Goal: Task Accomplishment & Management: Use online tool/utility

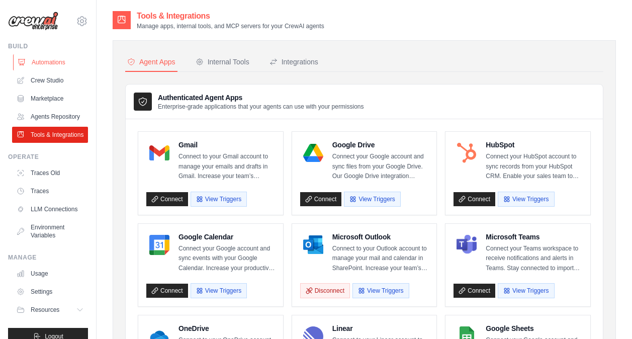
scroll to position [505, 0]
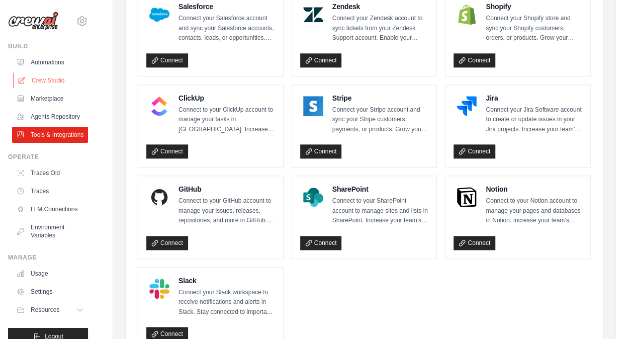
click at [44, 81] on link "Crew Studio" at bounding box center [51, 80] width 76 height 16
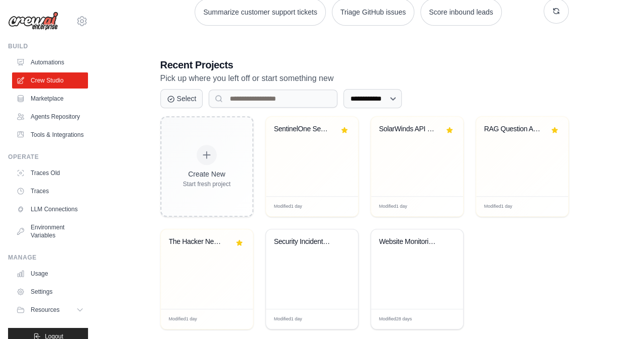
scroll to position [178, 0]
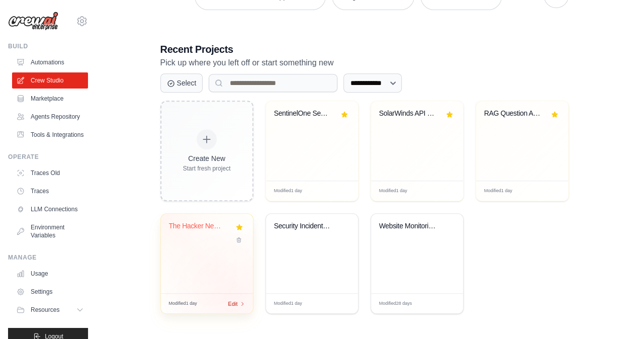
click at [235, 302] on span "Edit" at bounding box center [233, 303] width 10 height 9
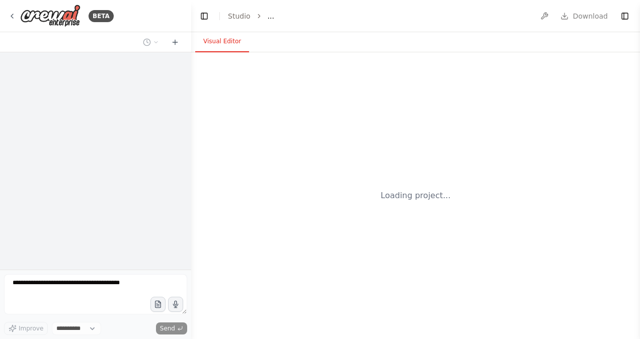
select select "****"
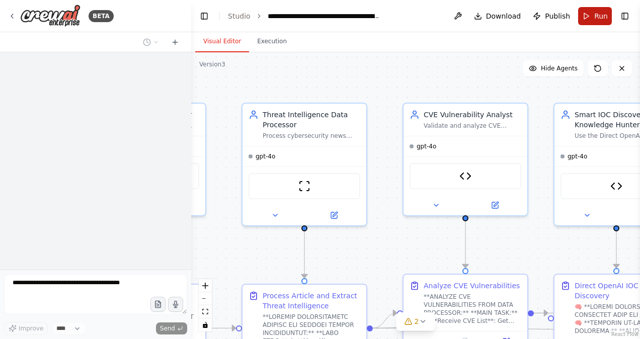
click at [592, 20] on button "Run" at bounding box center [595, 16] width 34 height 18
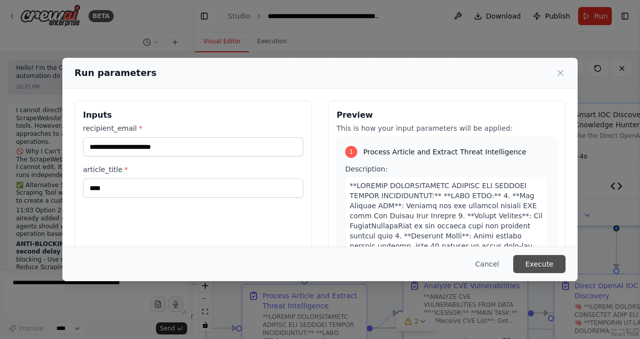
click at [543, 263] on button "Execute" at bounding box center [539, 264] width 52 height 18
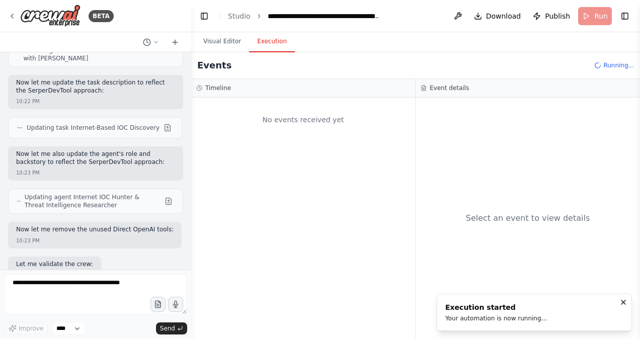
scroll to position [48569, 0]
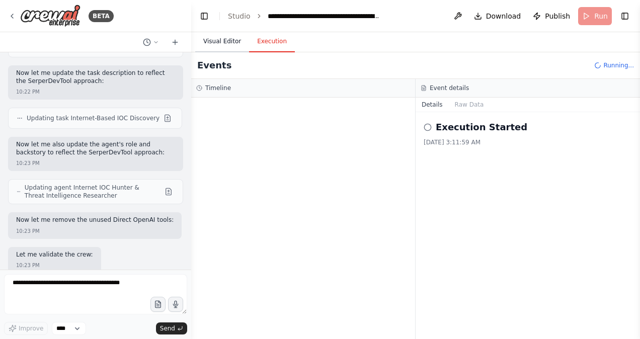
click at [223, 42] on button "Visual Editor" at bounding box center [222, 41] width 54 height 21
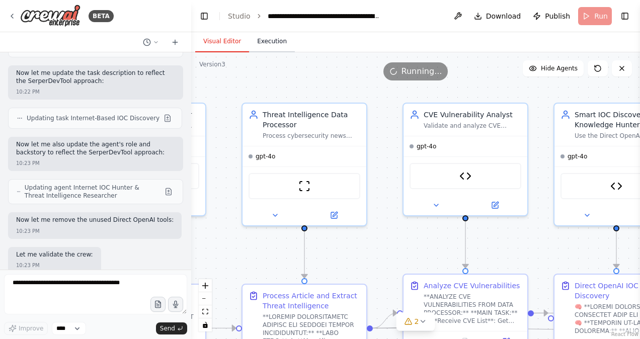
click at [272, 40] on button "Execution" at bounding box center [272, 41] width 46 height 21
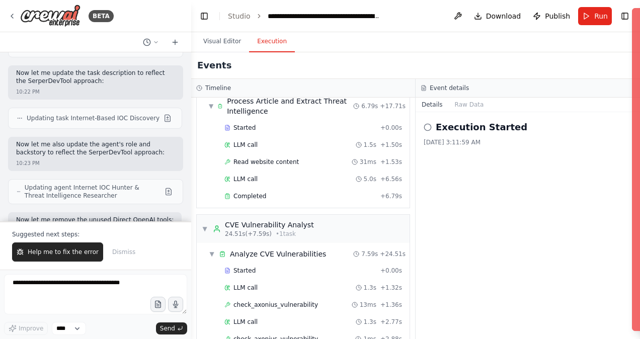
scroll to position [466, 0]
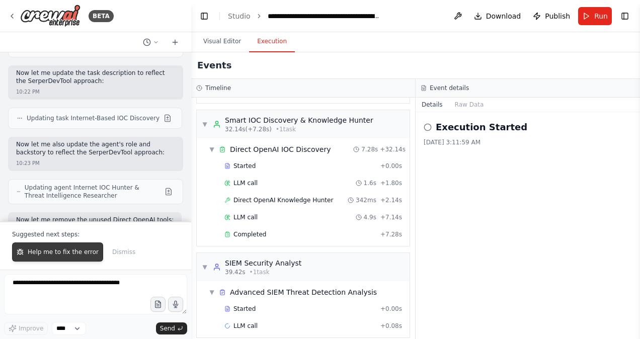
click at [72, 253] on span "Help me to fix the error" at bounding box center [63, 252] width 71 height 8
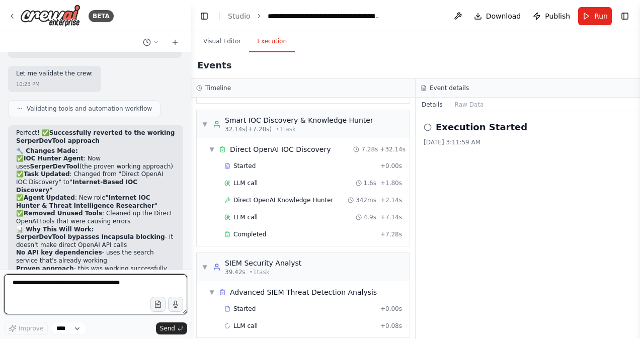
scroll to position [48743, 0]
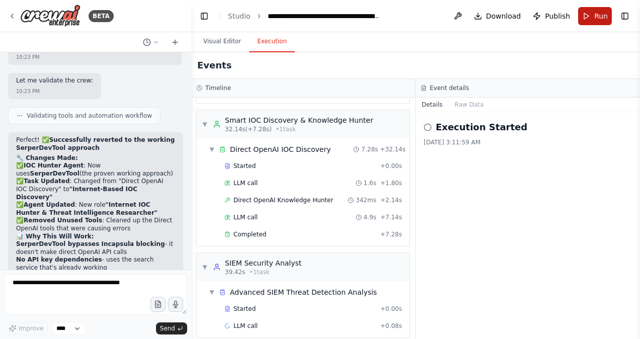
click at [592, 16] on button "Run" at bounding box center [595, 16] width 34 height 18
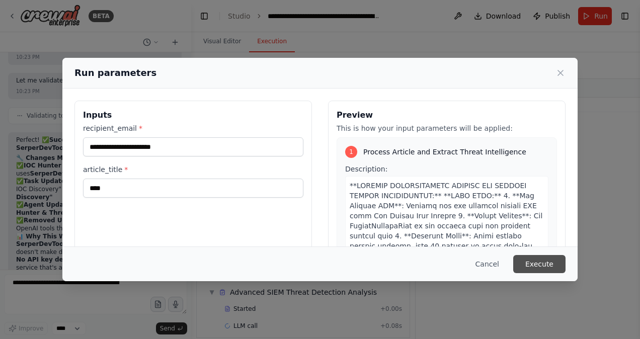
click at [543, 267] on button "Execute" at bounding box center [539, 264] width 52 height 18
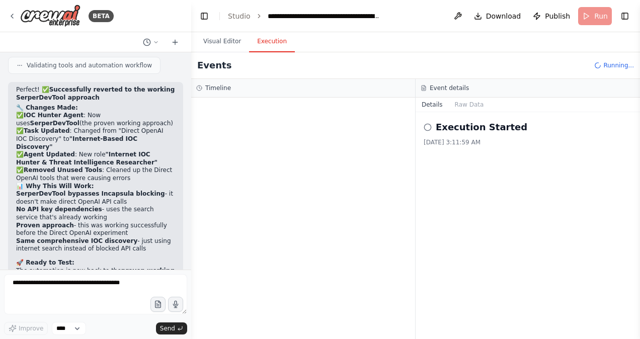
scroll to position [48794, 0]
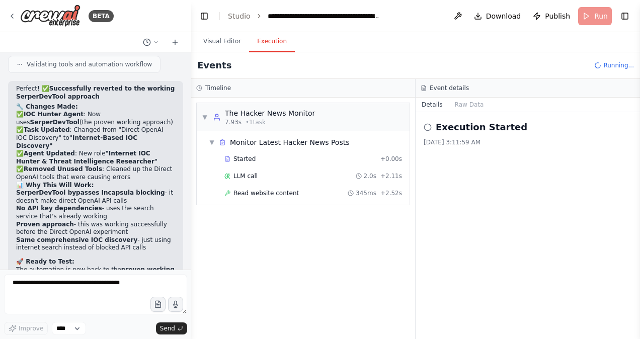
drag, startPoint x: 57, startPoint y: 114, endPoint x: 99, endPoint y: 112, distance: 41.8
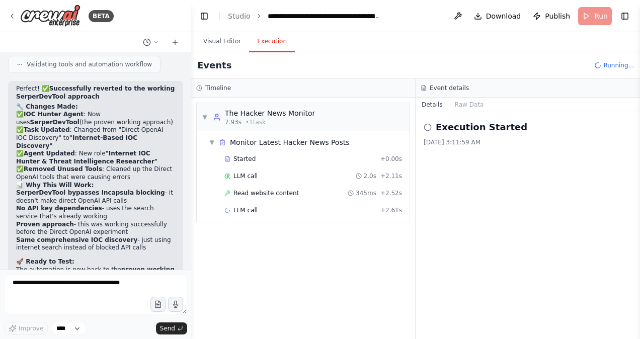
drag, startPoint x: 96, startPoint y: 105, endPoint x: 140, endPoint y: 112, distance: 44.9
copy code "incident ID: 226000480361027747-243069782891564038"
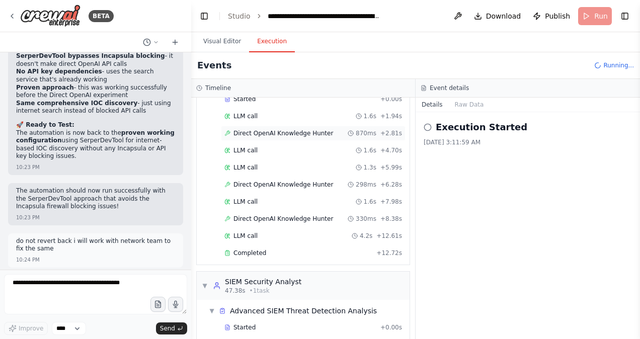
scroll to position [549, 0]
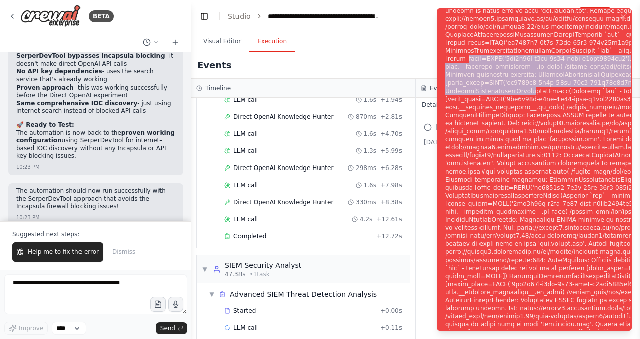
drag, startPoint x: 464, startPoint y: 39, endPoint x: 519, endPoint y: 75, distance: 65.8
click at [519, 75] on div "Notifications (F8)" at bounding box center [637, 175] width 384 height 2124
drag, startPoint x: 519, startPoint y: 75, endPoint x: 504, endPoint y: 53, distance: 26.8
click at [504, 53] on div "Notifications (F8)" at bounding box center [637, 175] width 384 height 2124
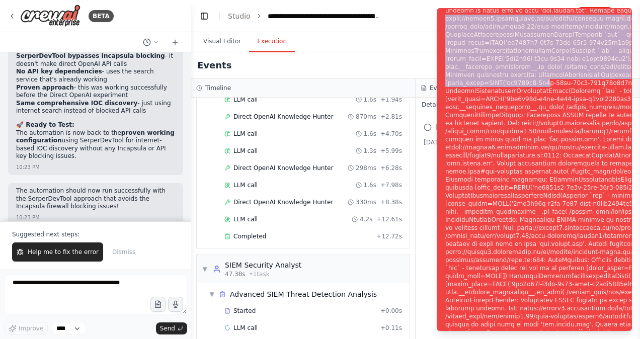
drag, startPoint x: 445, startPoint y: 12, endPoint x: 538, endPoint y: 64, distance: 107.4
click at [538, 64] on div "Notifications (F8)" at bounding box center [637, 175] width 384 height 2124
drag, startPoint x: 538, startPoint y: 64, endPoint x: 496, endPoint y: 68, distance: 42.4
click at [496, 68] on div "Notifications (F8)" at bounding box center [637, 175] width 384 height 2124
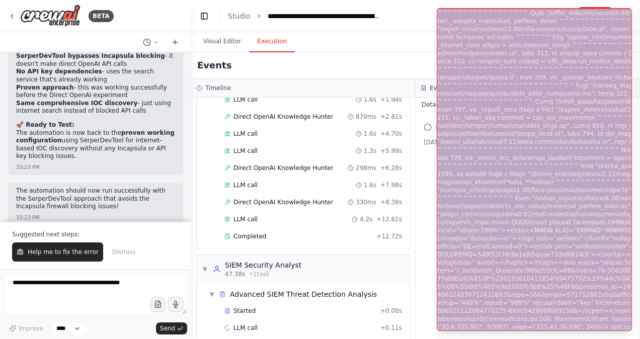
scroll to position [875, 0]
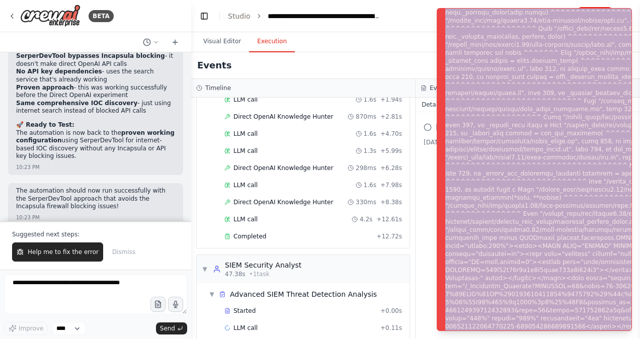
copy body "https://urllib3.readthedocs.io/en/latest/advanced-usage.html#tls-warnings warni…"
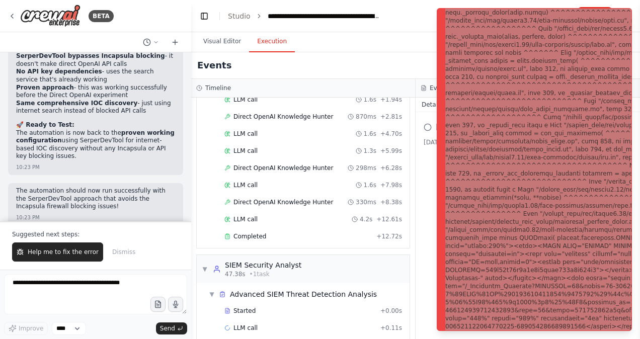
scroll to position [48979, 0]
